Goal: Check status: Check status

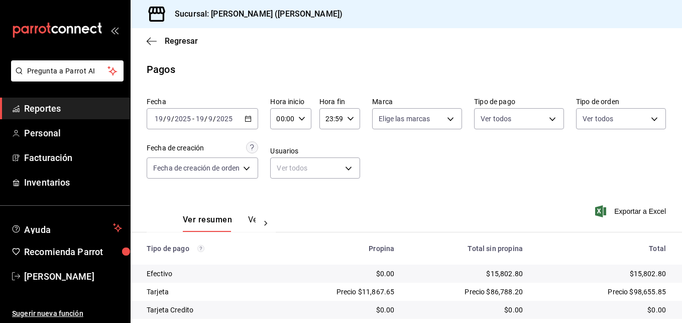
scroll to position [157, 0]
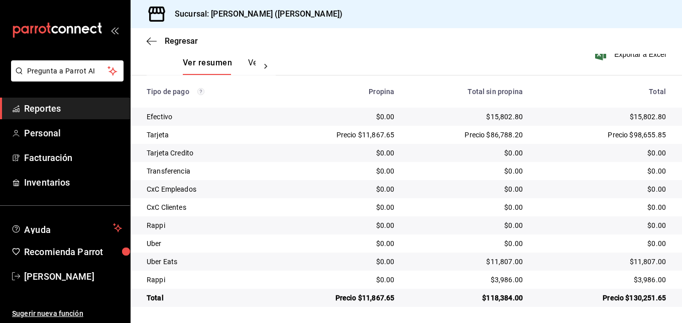
click at [154, 35] on div "Regresar" at bounding box center [407, 41] width 552 height 26
click at [151, 42] on icon "button" at bounding box center [152, 41] width 10 height 9
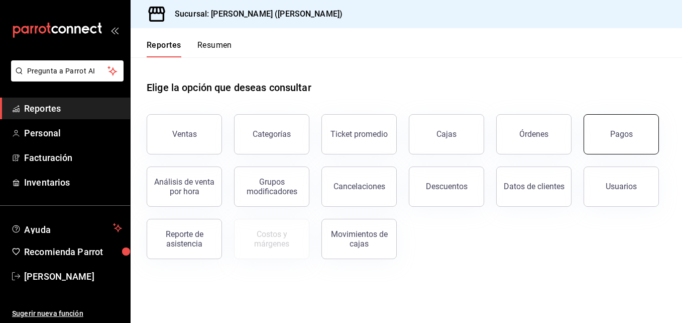
click at [613, 133] on div "Pagos" at bounding box center [622, 134] width 23 height 10
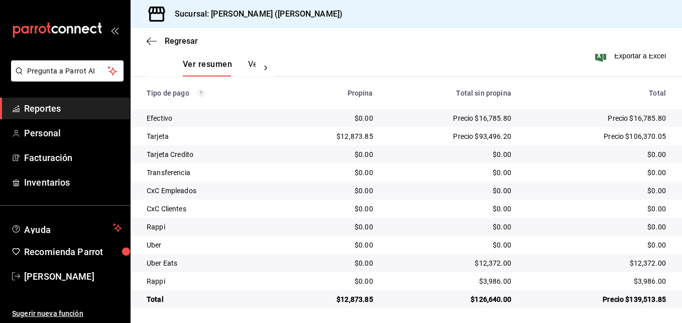
scroll to position [157, 0]
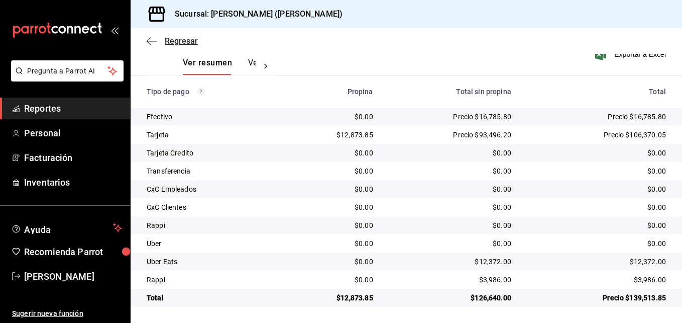
click at [169, 36] on span "Regresar" at bounding box center [181, 41] width 33 height 10
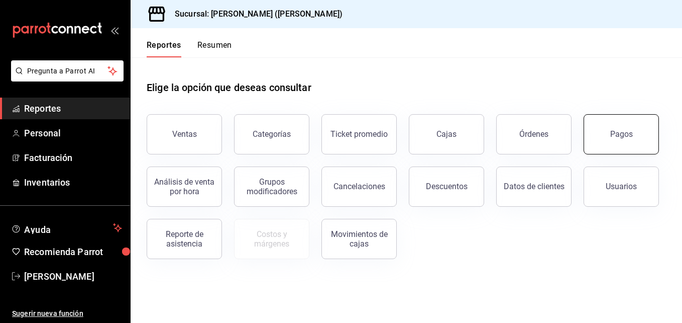
click at [601, 123] on button "Pagos" at bounding box center [621, 134] width 75 height 40
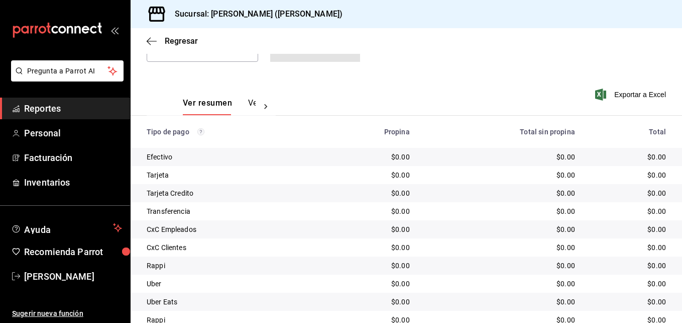
scroll to position [57, 0]
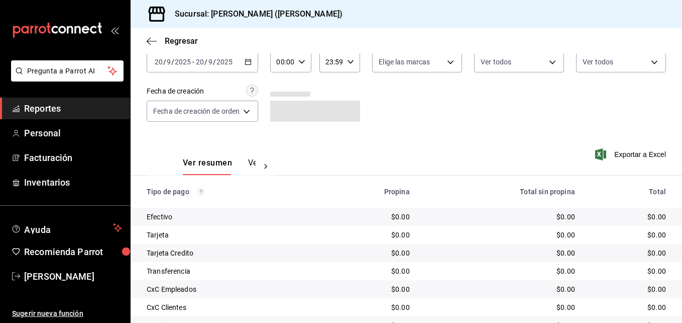
click at [196, 56] on div "[DATE] [DATE] - [DATE] [DATE]" at bounding box center [203, 61] width 112 height 21
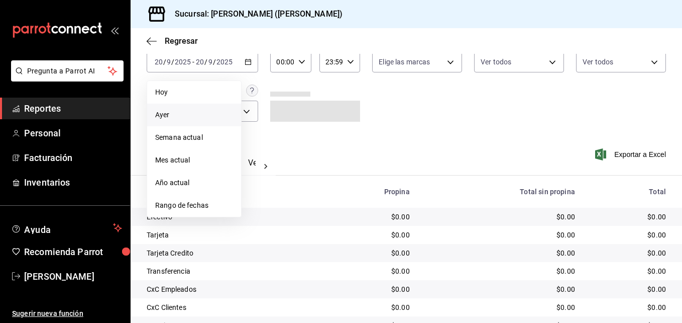
click at [182, 105] on li "Ayer" at bounding box center [194, 115] width 94 height 23
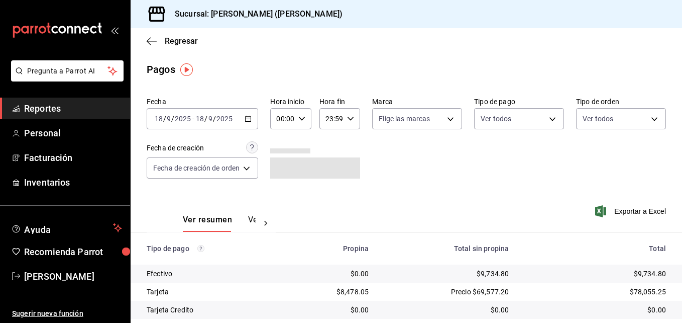
click at [177, 122] on input "2025" at bounding box center [182, 119] width 17 height 8
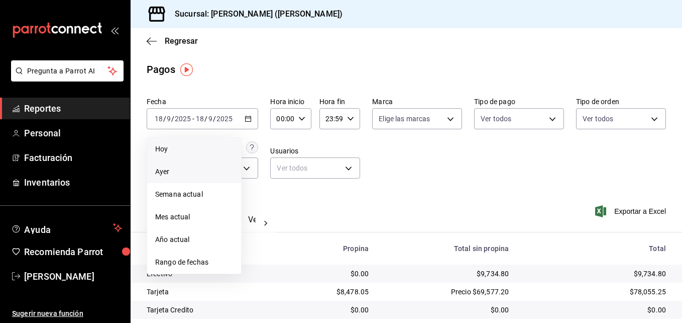
click at [187, 144] on span "Hoy" at bounding box center [194, 149] width 78 height 11
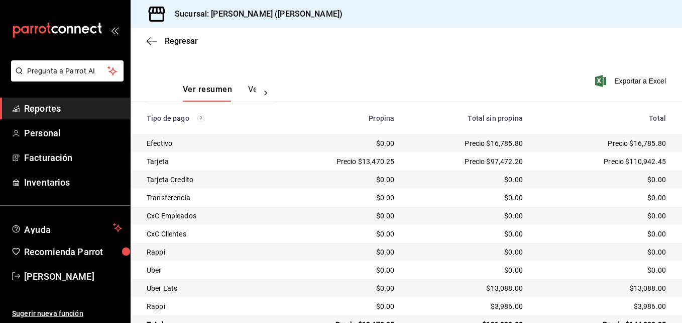
scroll to position [157, 0]
